Goal: Information Seeking & Learning: Learn about a topic

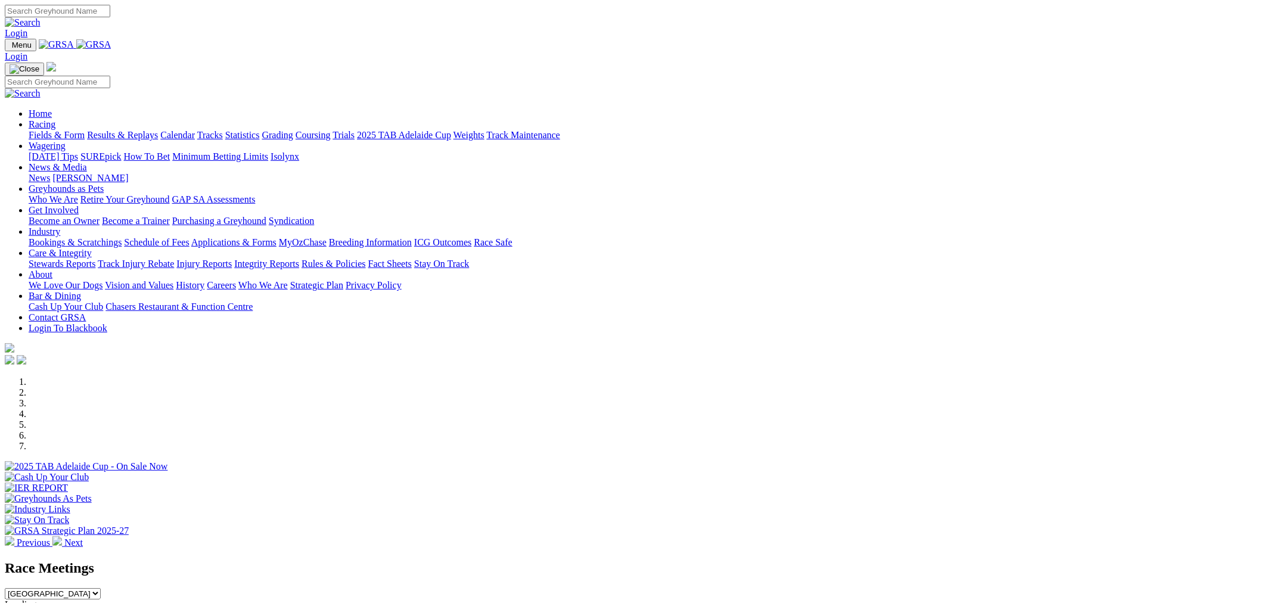
click at [85, 130] on link "Fields & Form" at bounding box center [57, 135] width 56 height 10
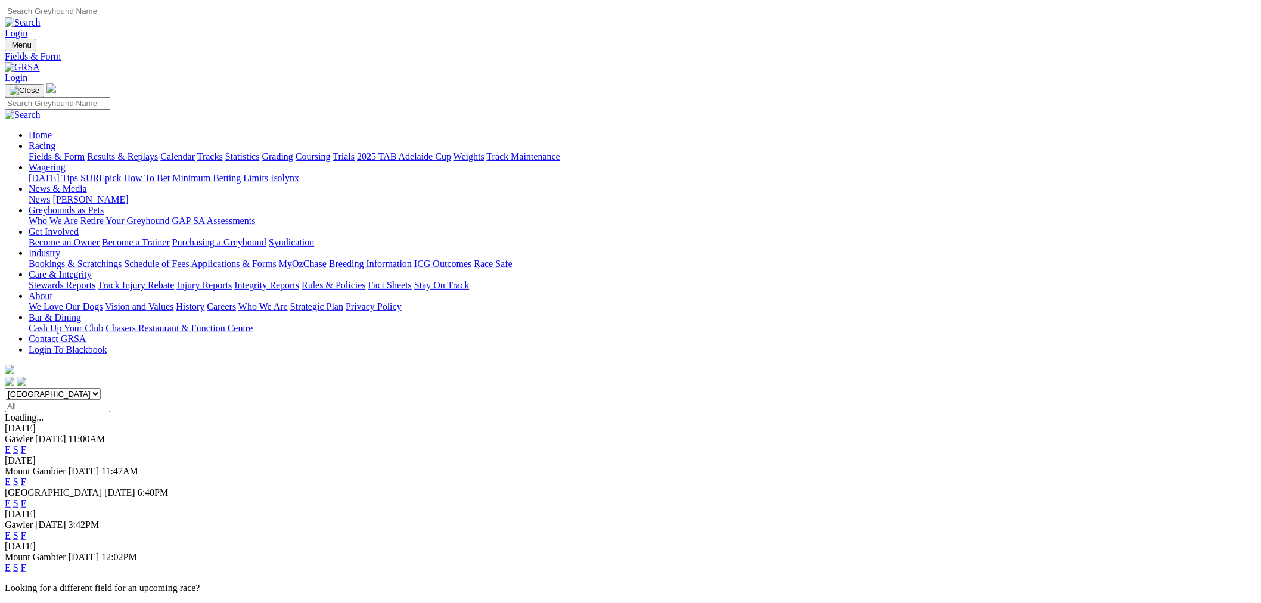
click at [101, 388] on select "South Australia New South Wales Northern Territory Queensland Tasmania Victoria…" at bounding box center [53, 393] width 96 height 11
select select "QLD"
click at [101, 388] on select "South Australia New South Wales Northern Territory Queensland Tasmania Victoria…" at bounding box center [53, 393] width 96 height 11
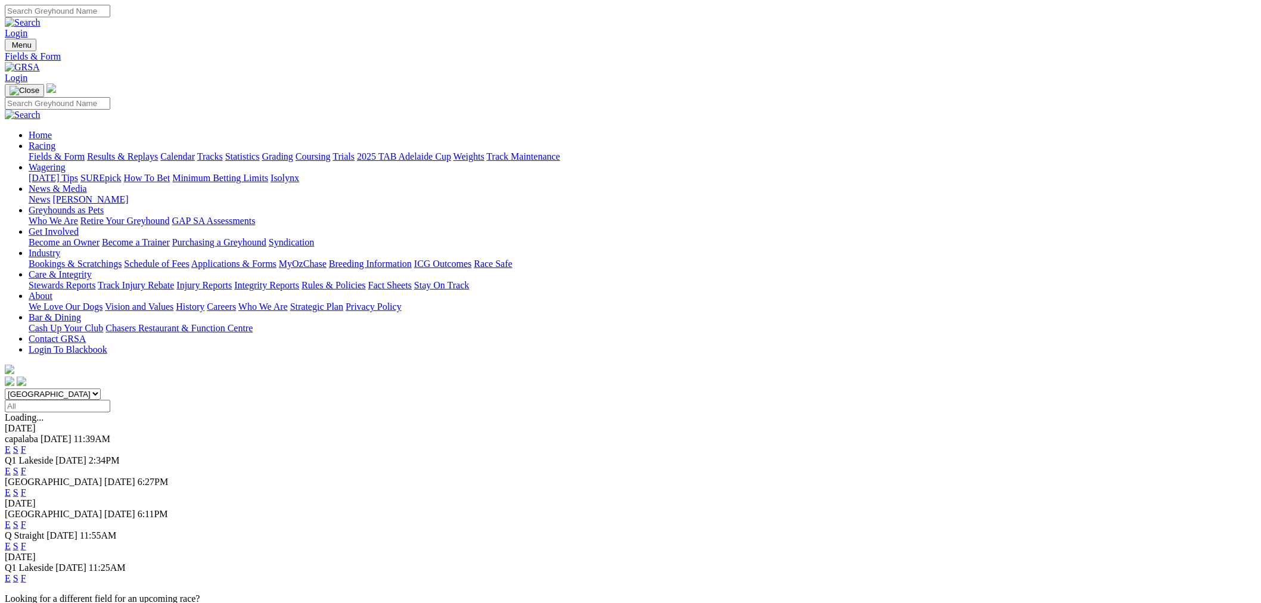
click at [11, 466] on link "E" at bounding box center [8, 471] width 6 height 10
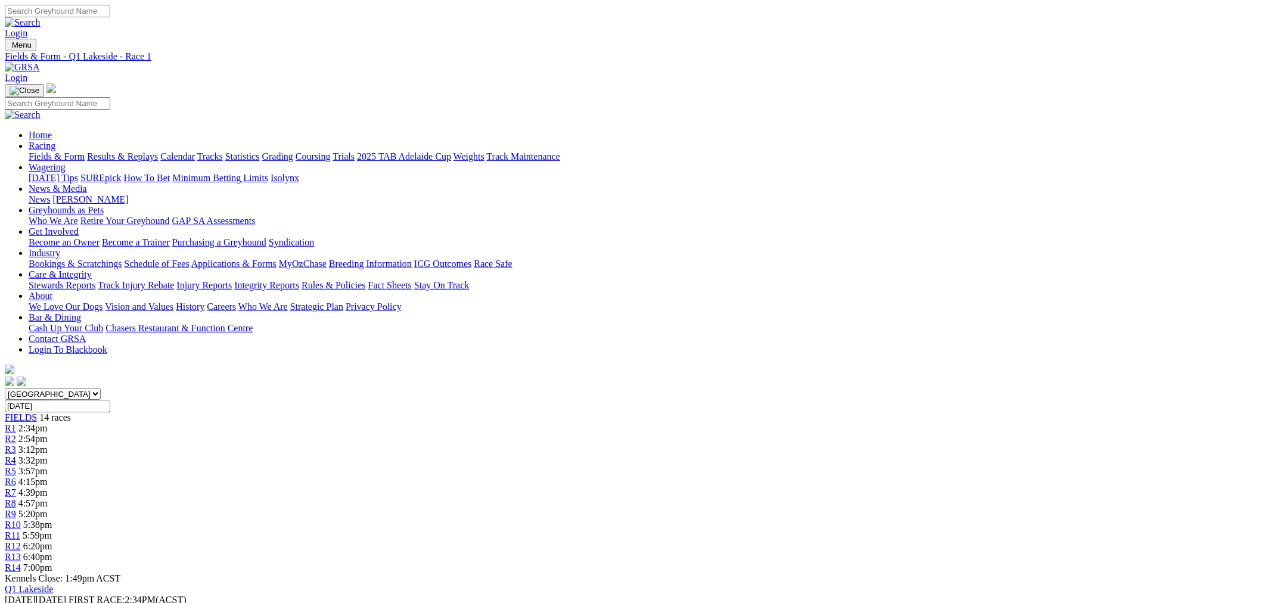
click at [48, 444] on span "3:12pm" at bounding box center [32, 449] width 29 height 10
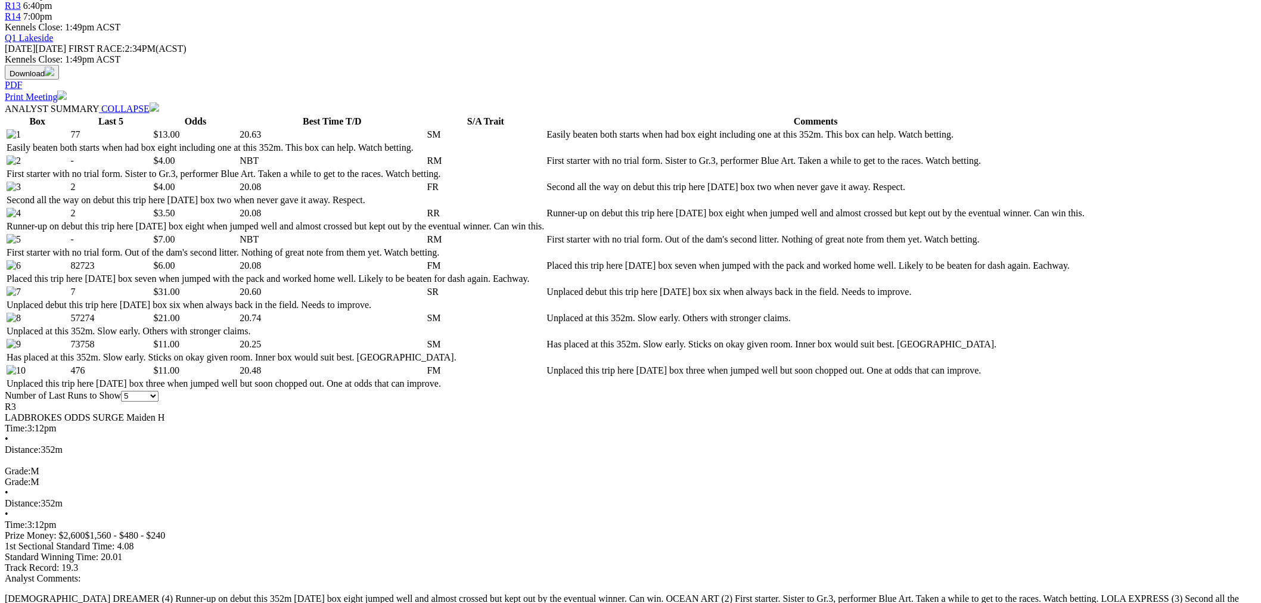
scroll to position [882, 0]
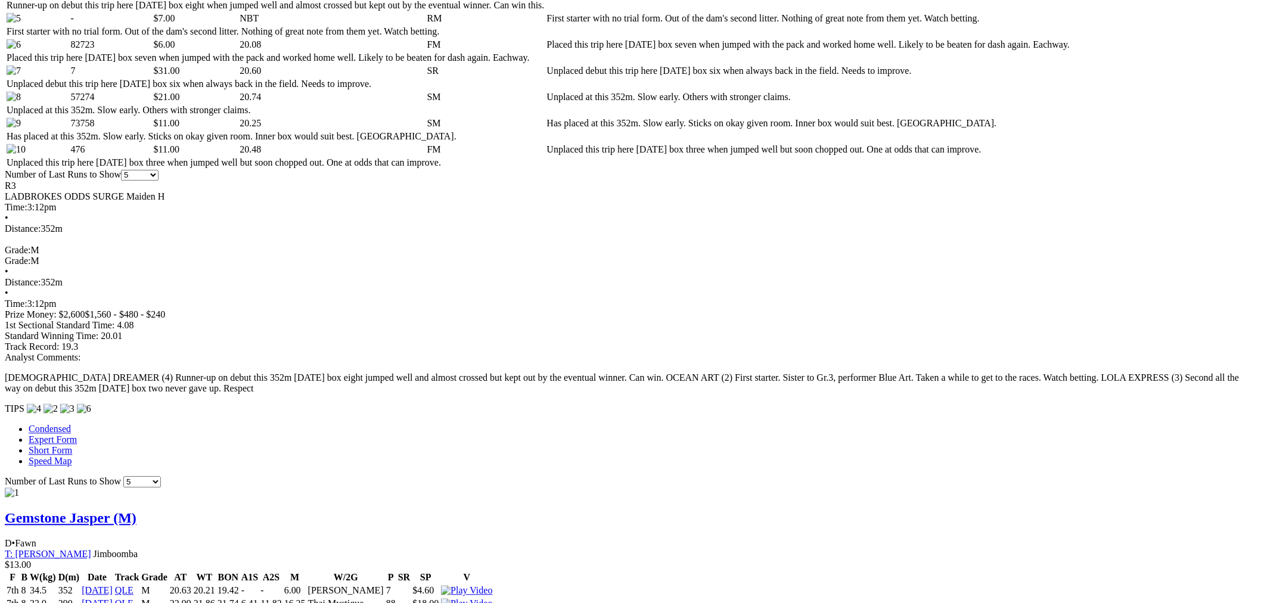
scroll to position [441, 0]
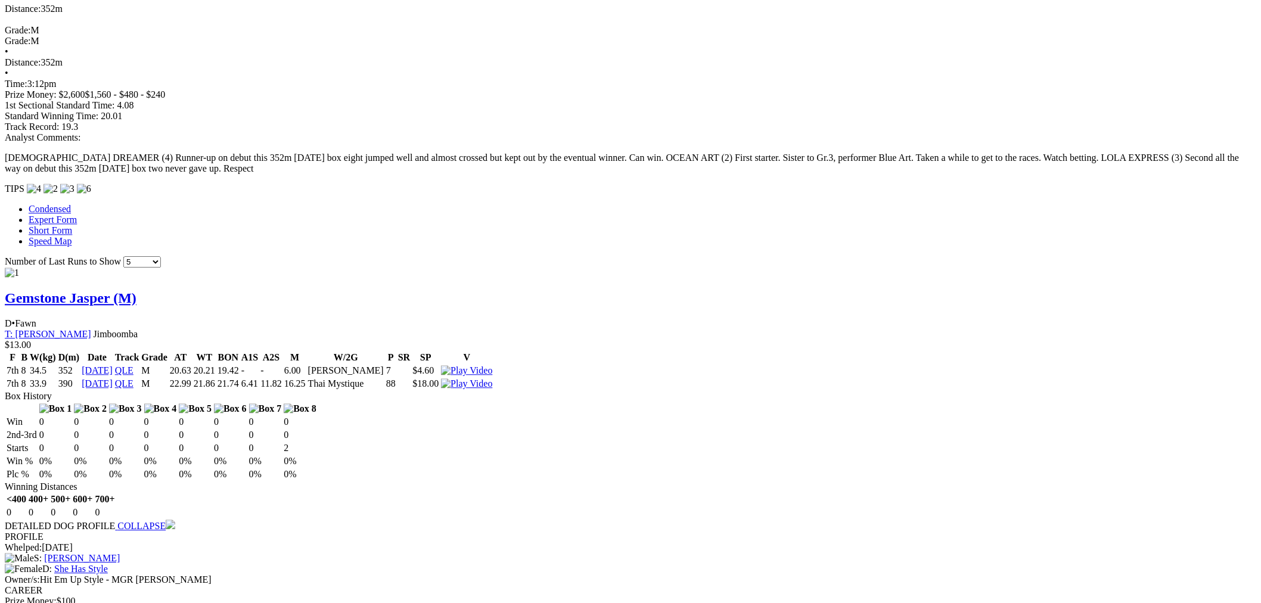
scroll to position [1213, 0]
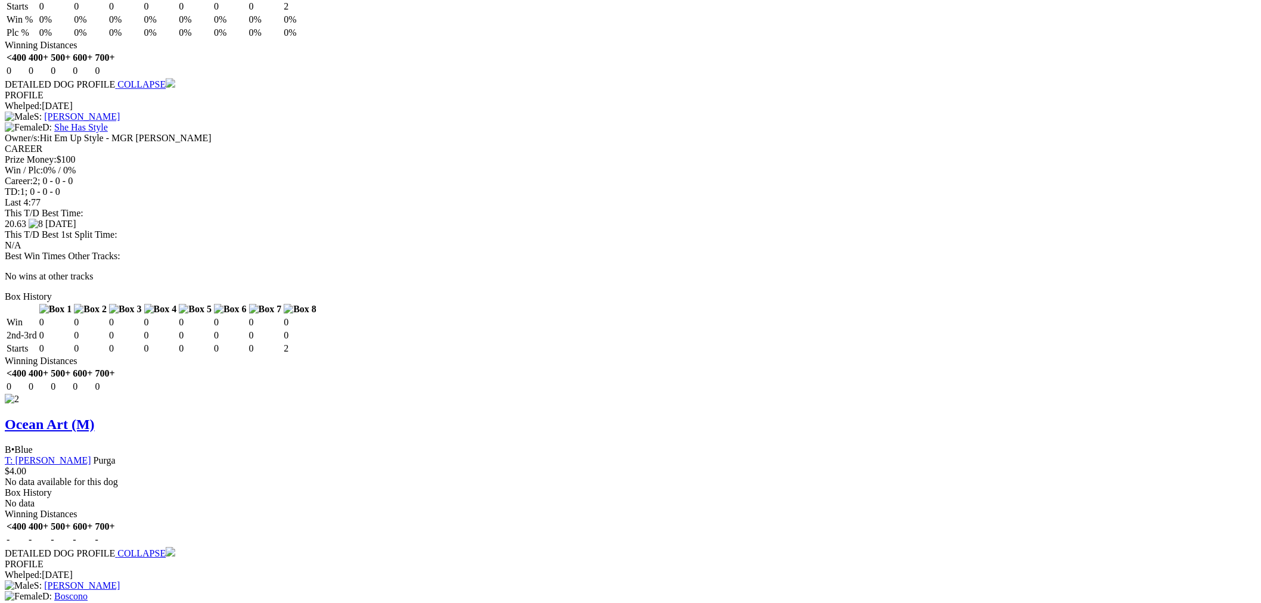
scroll to position [772, 0]
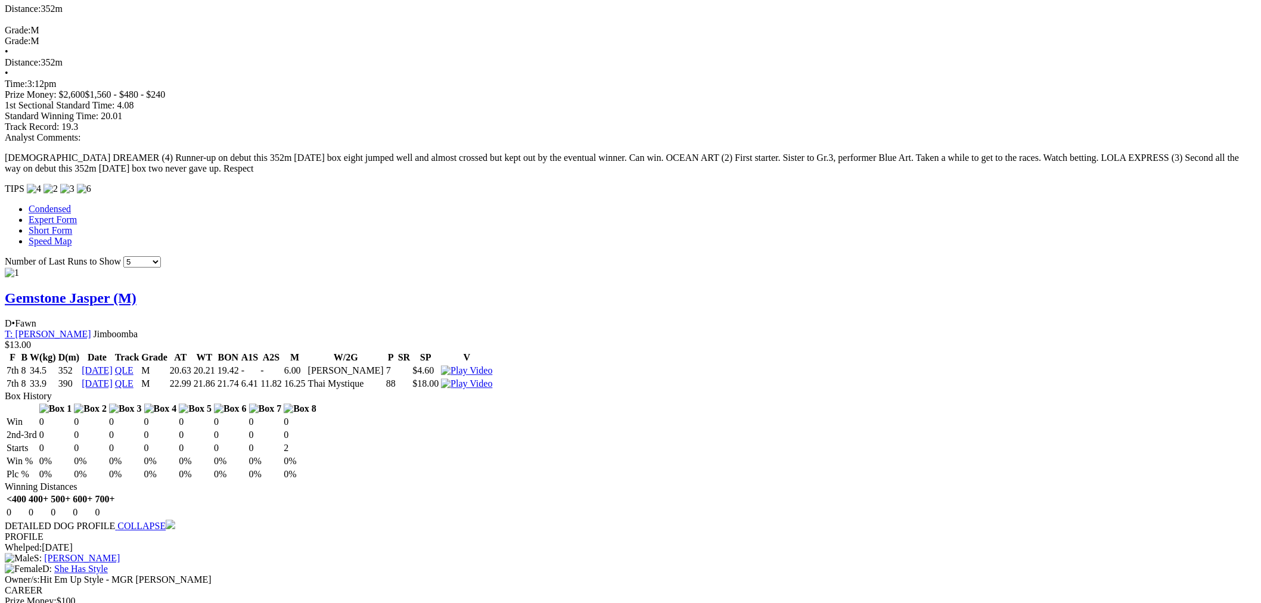
scroll to position [1434, 0]
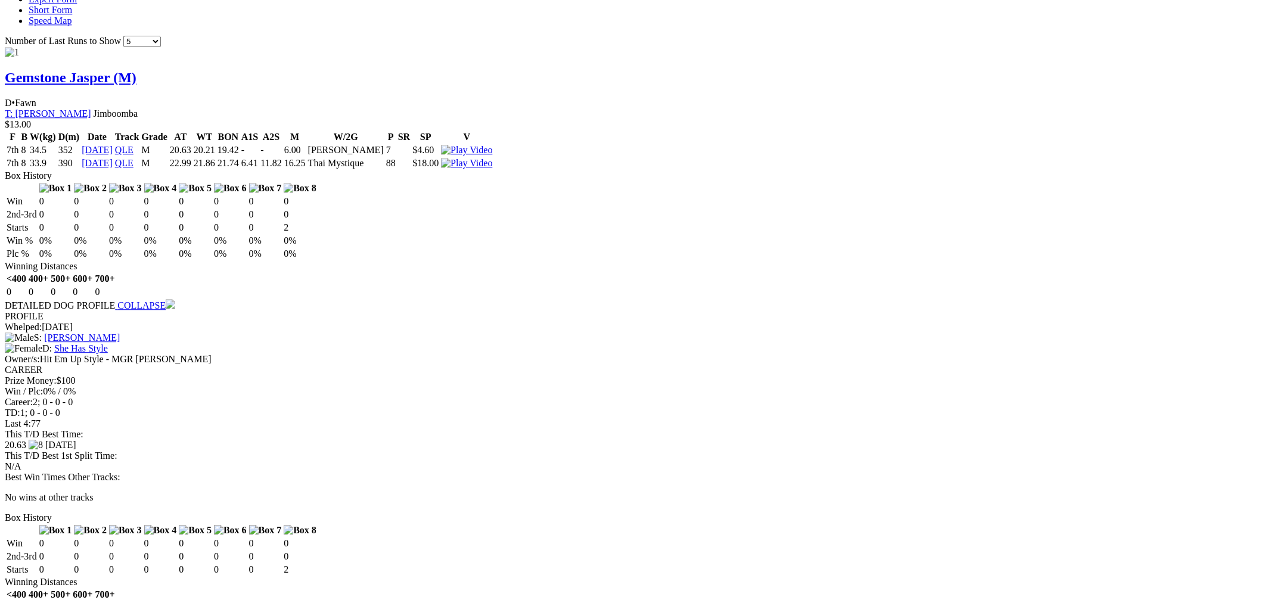
scroll to position [1103, 0]
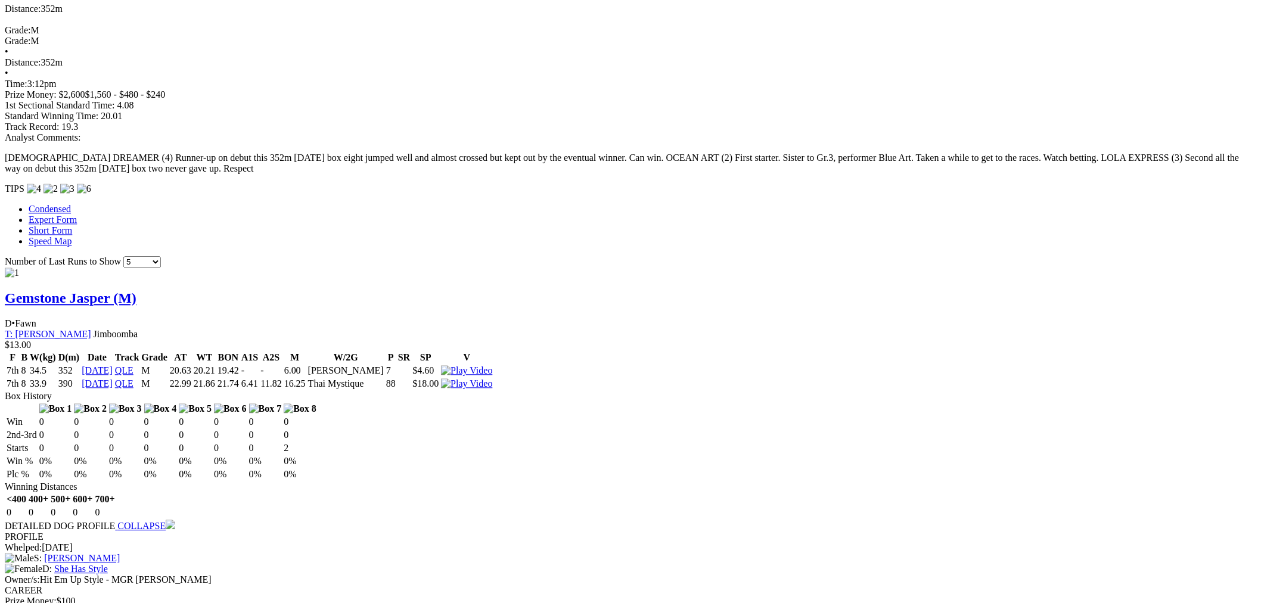
scroll to position [882, 0]
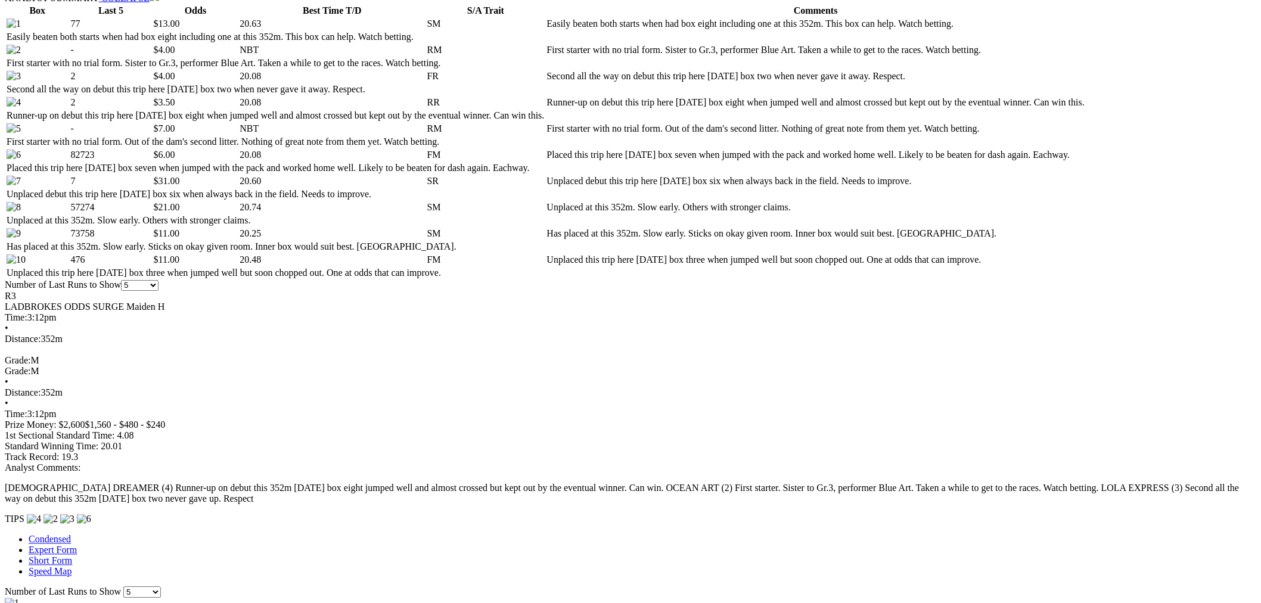
scroll to position [1103, 0]
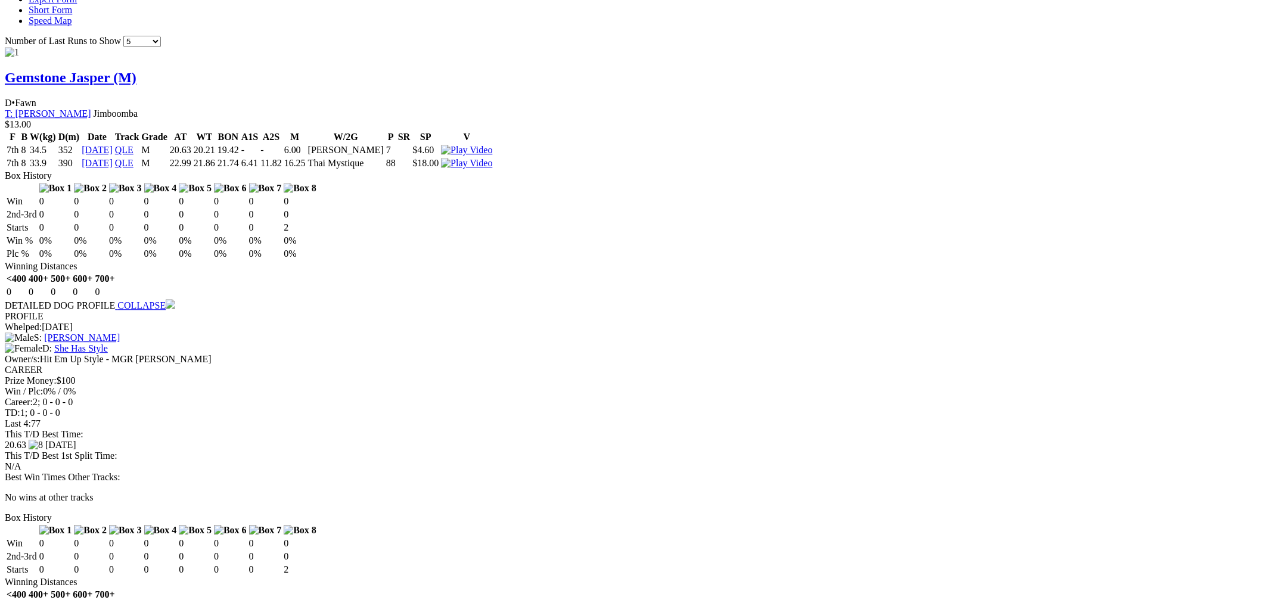
scroll to position [1434, 0]
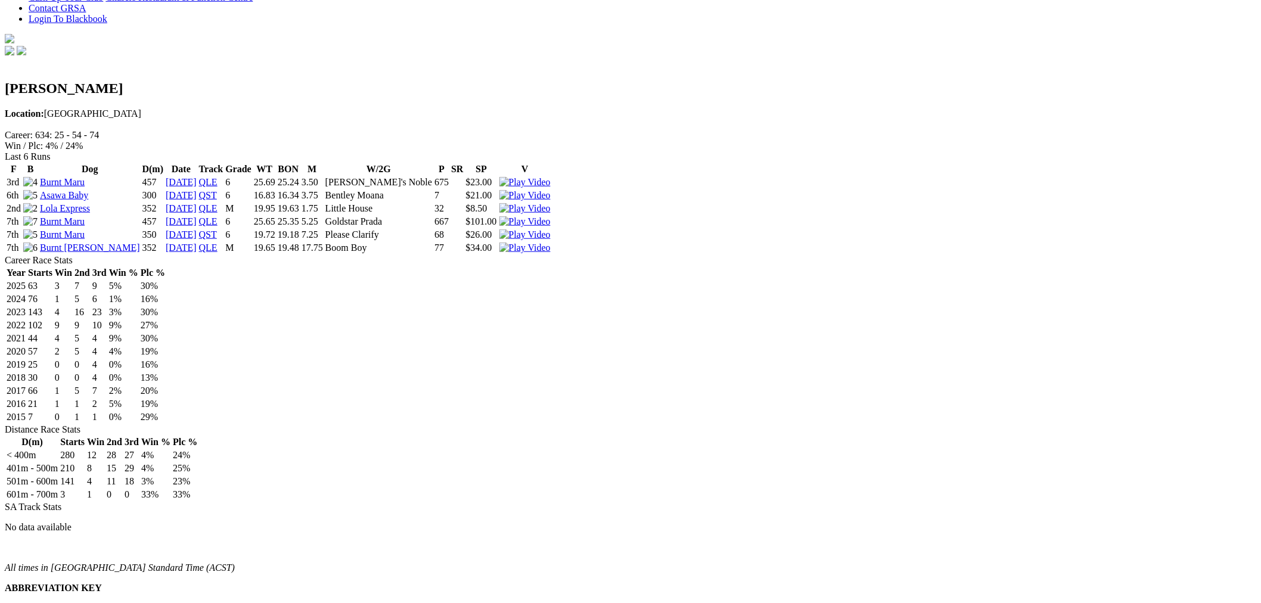
scroll to position [220, 0]
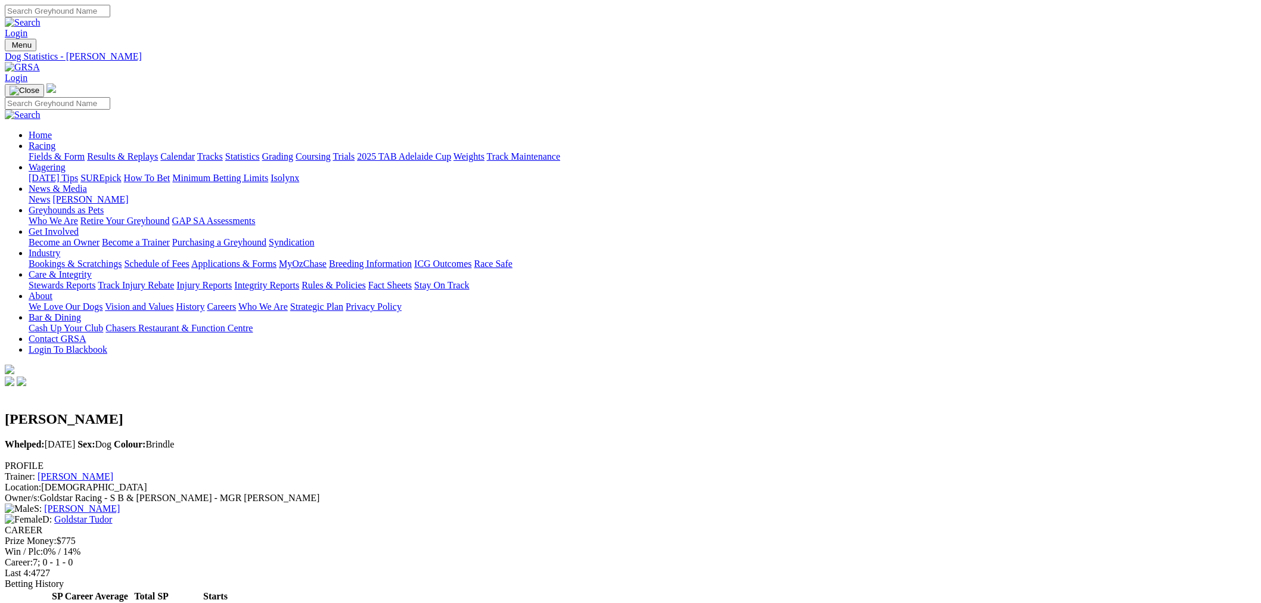
scroll to position [221, 0]
